Goal: Find specific fact: Find specific fact

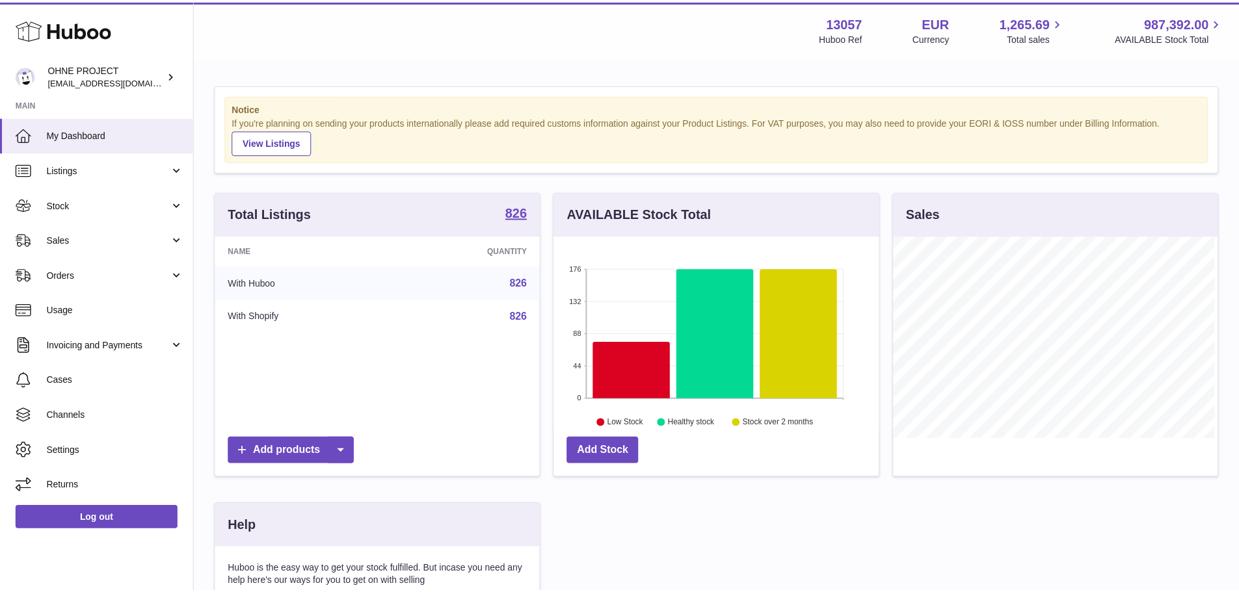
scroll to position [203, 328]
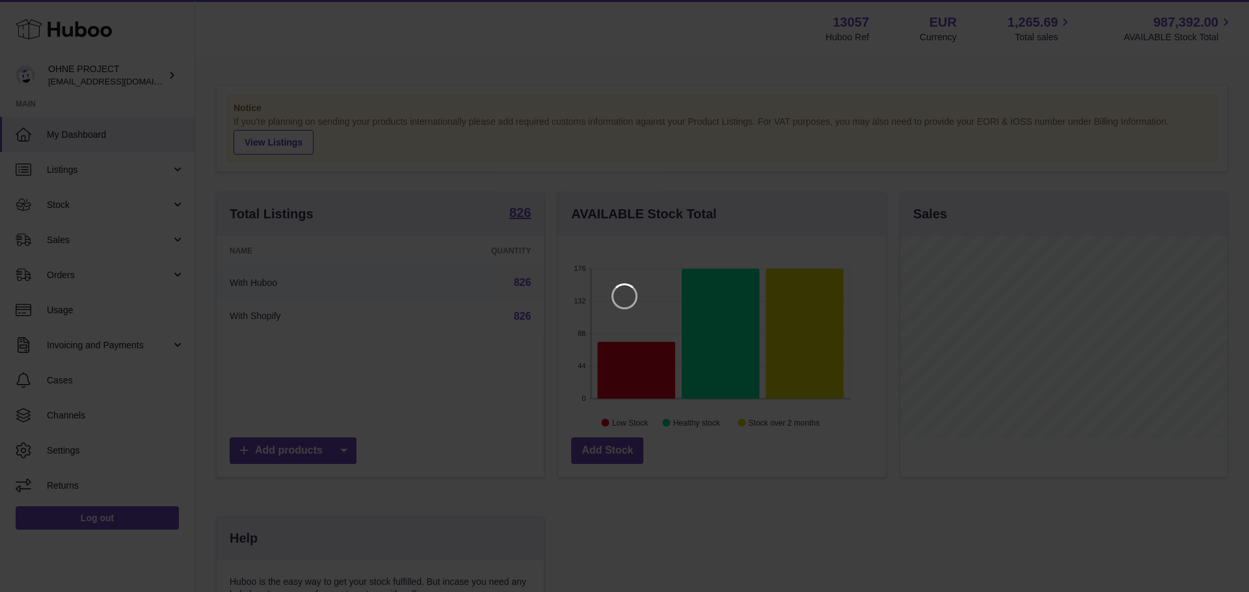
click at [520, 210] on iframe at bounding box center [624, 296] width 1197 height 540
click at [1211, 14] on icon "Close" at bounding box center [1215, 12] width 10 height 10
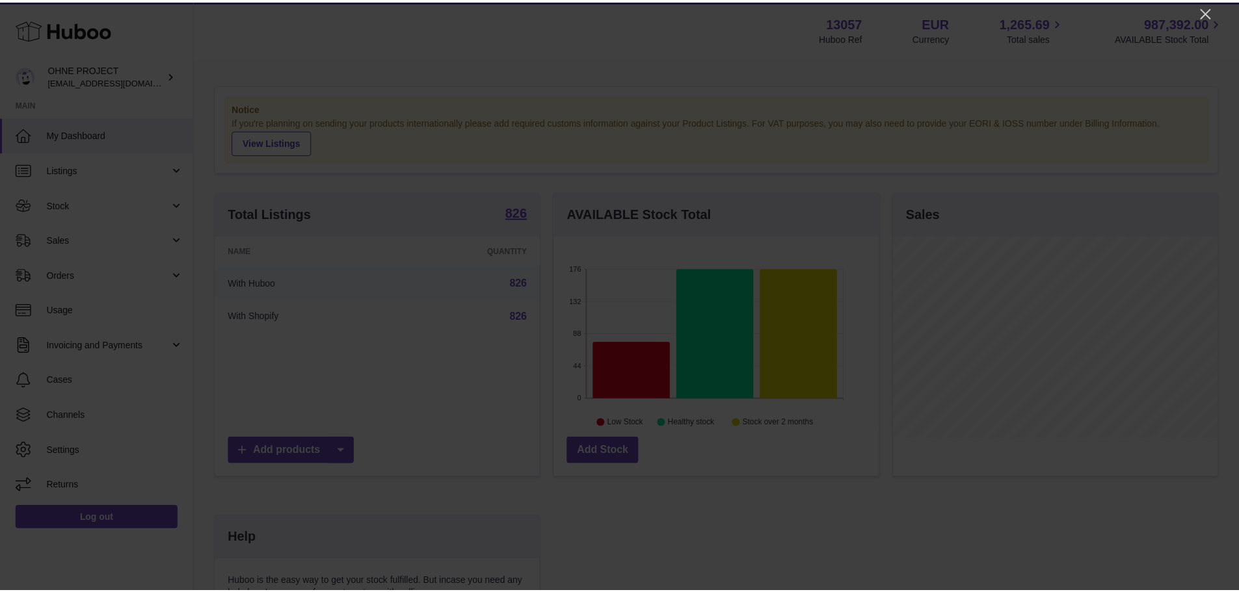
scroll to position [650087, 649966]
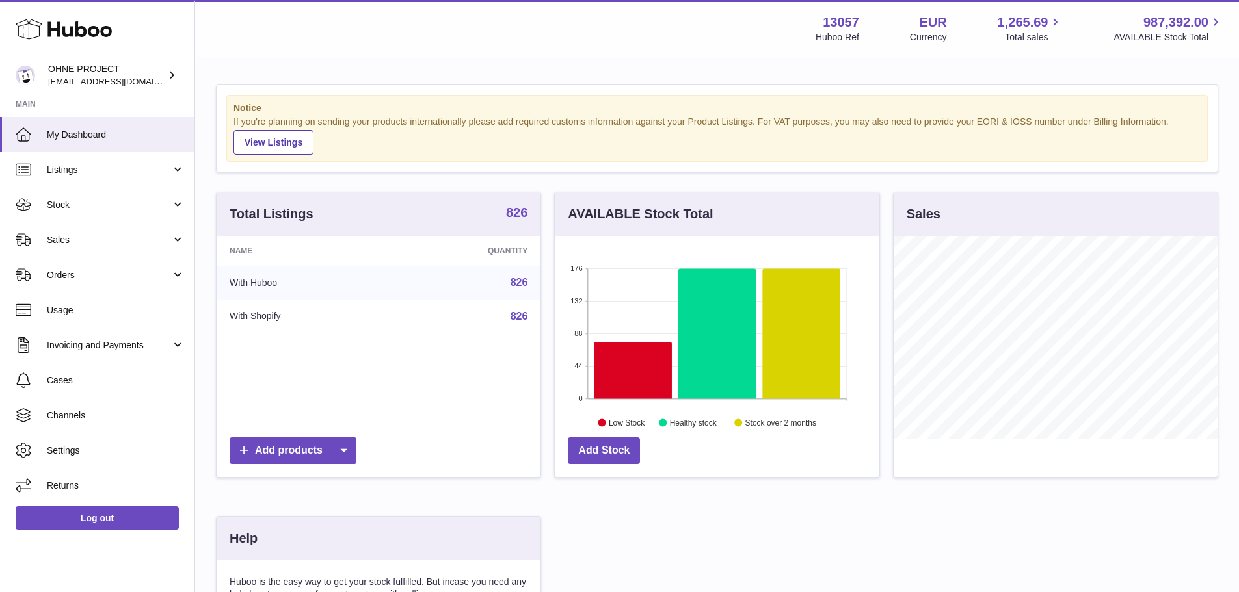
click at [518, 206] on strong "826" at bounding box center [516, 212] width 21 height 13
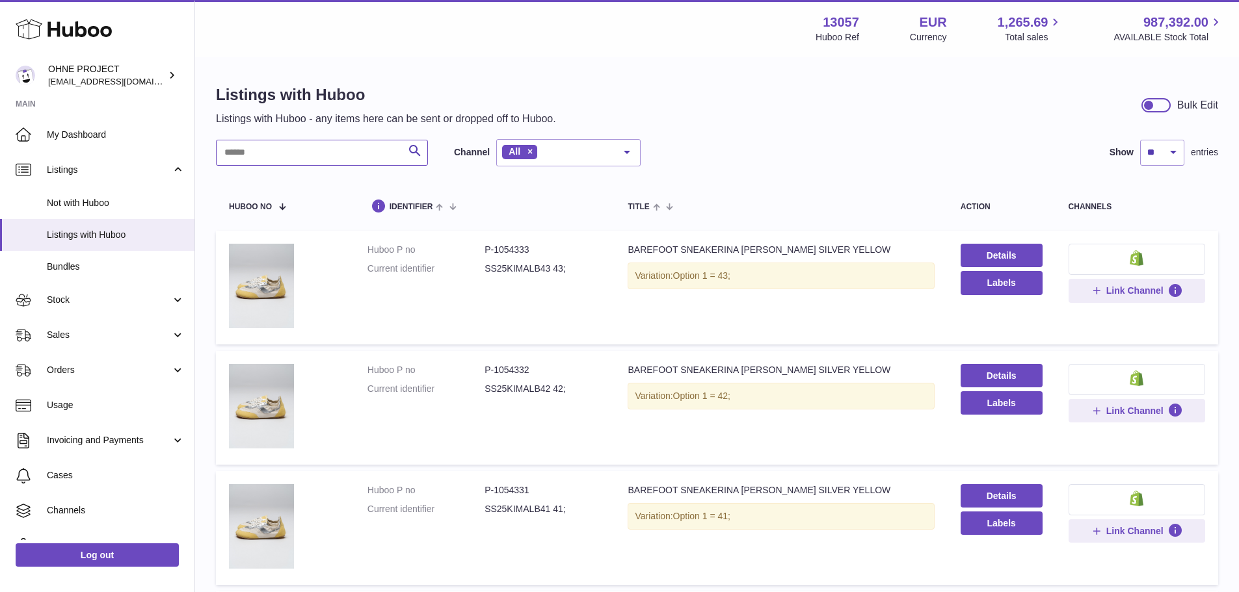
click at [364, 154] on input "text" at bounding box center [322, 153] width 212 height 26
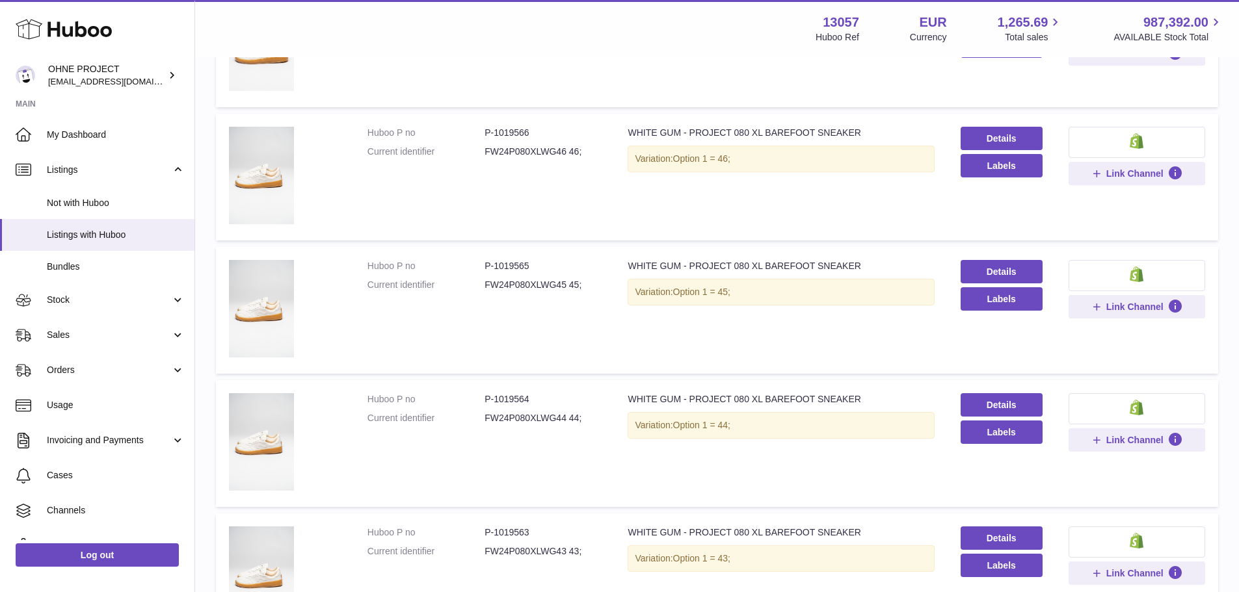
scroll to position [260, 0]
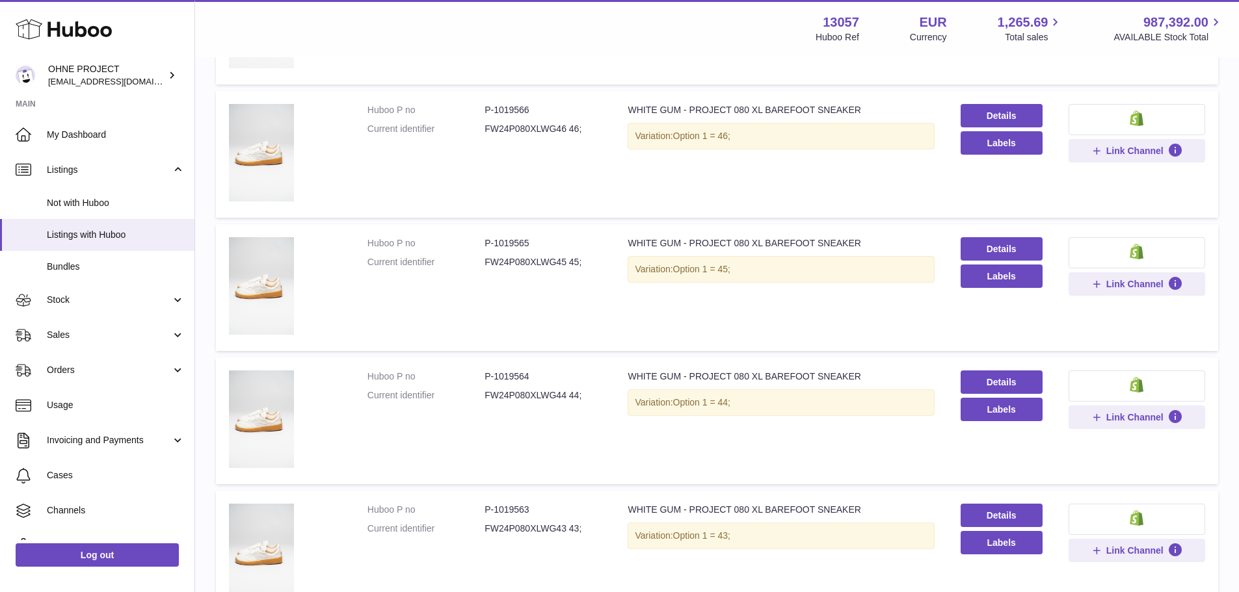
type input "*********"
click at [512, 371] on dd "P-1019564" at bounding box center [542, 377] width 117 height 12
copy dd "1019564"
click at [514, 243] on dd "P-1019565" at bounding box center [542, 243] width 117 height 12
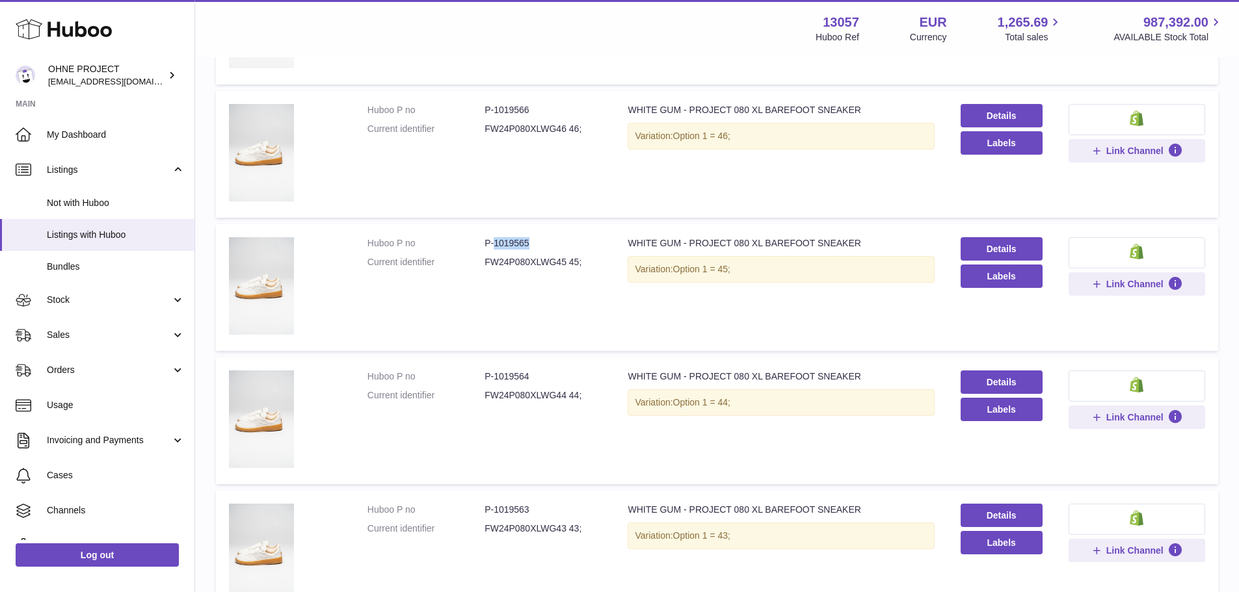
click at [514, 243] on dd "P-1019565" at bounding box center [542, 243] width 117 height 12
copy dd "1019565"
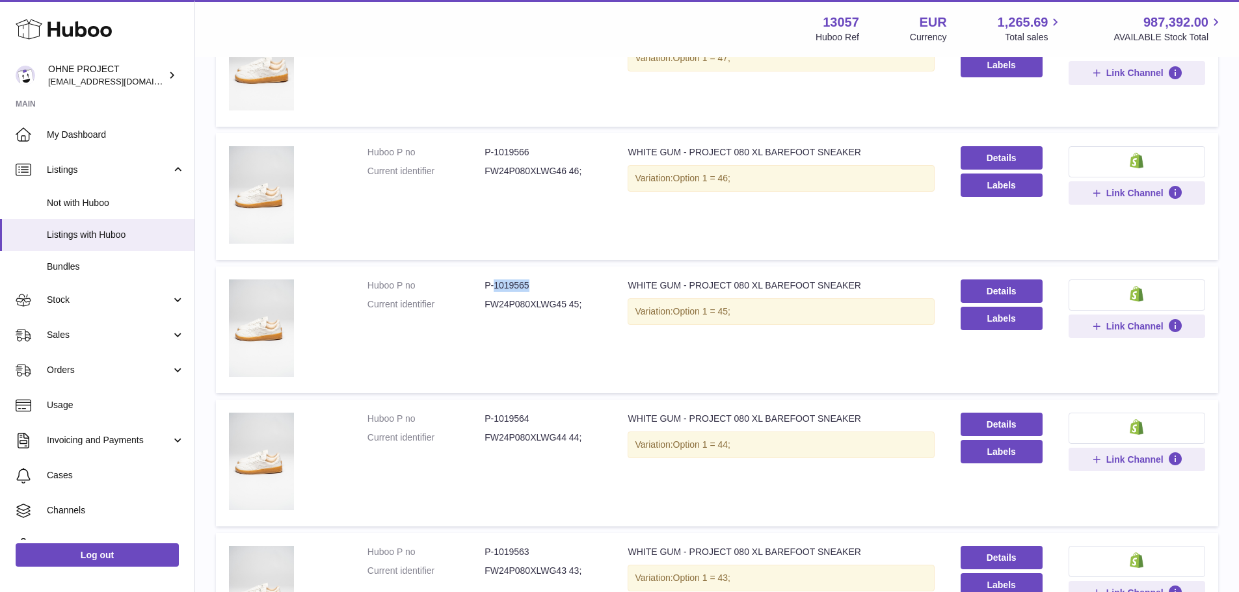
scroll to position [195, 0]
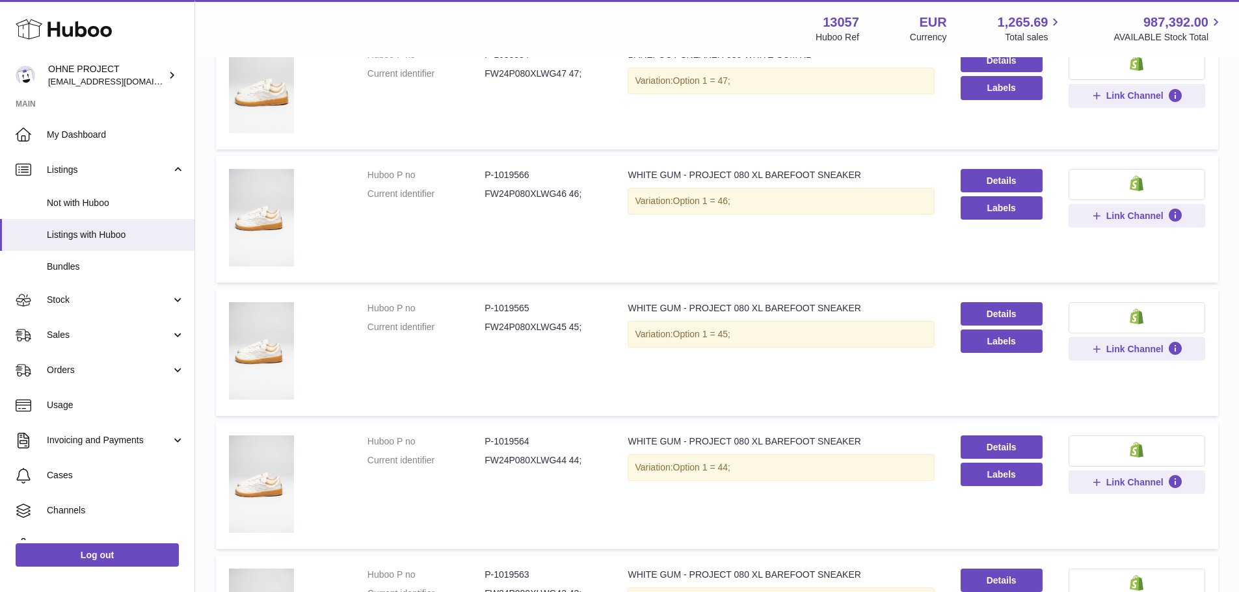
click at [516, 170] on dd "P-1019566" at bounding box center [542, 175] width 117 height 12
copy dd "1019566"
